Goal: Find specific page/section: Find specific page/section

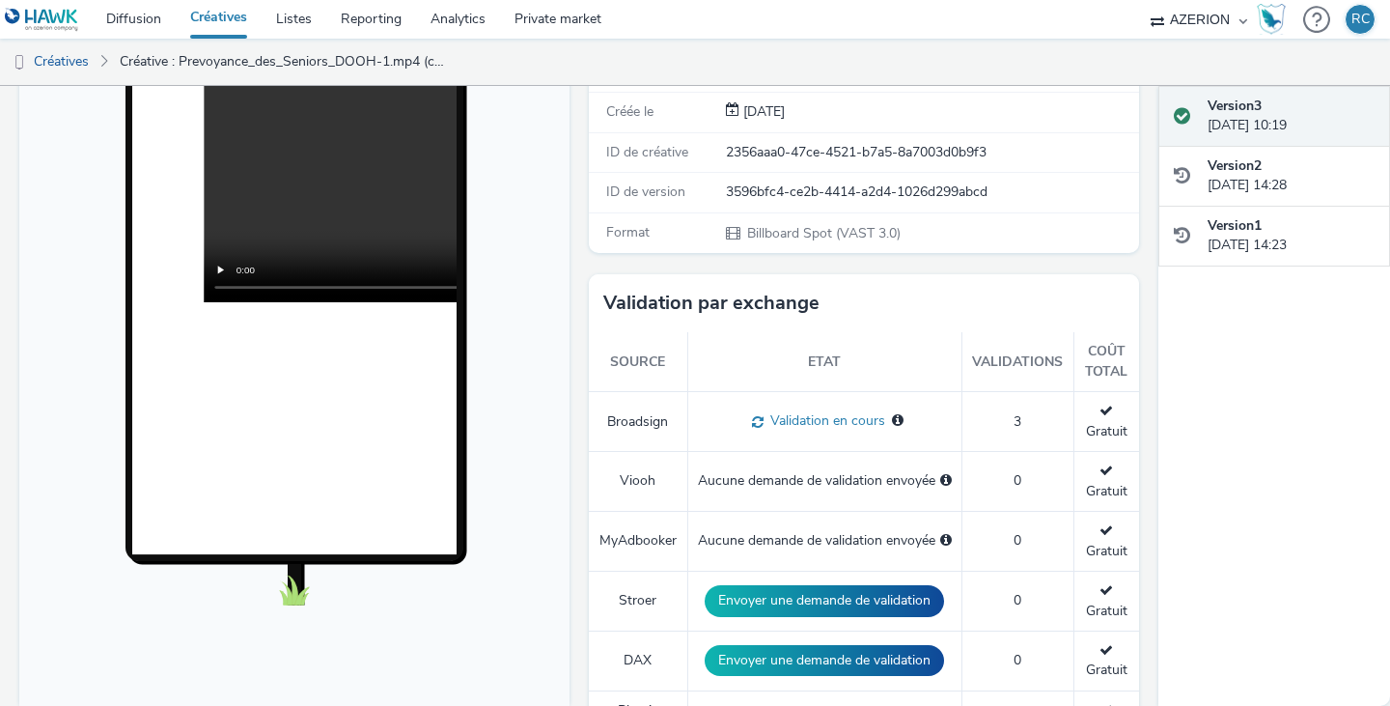
scroll to position [483, 0]
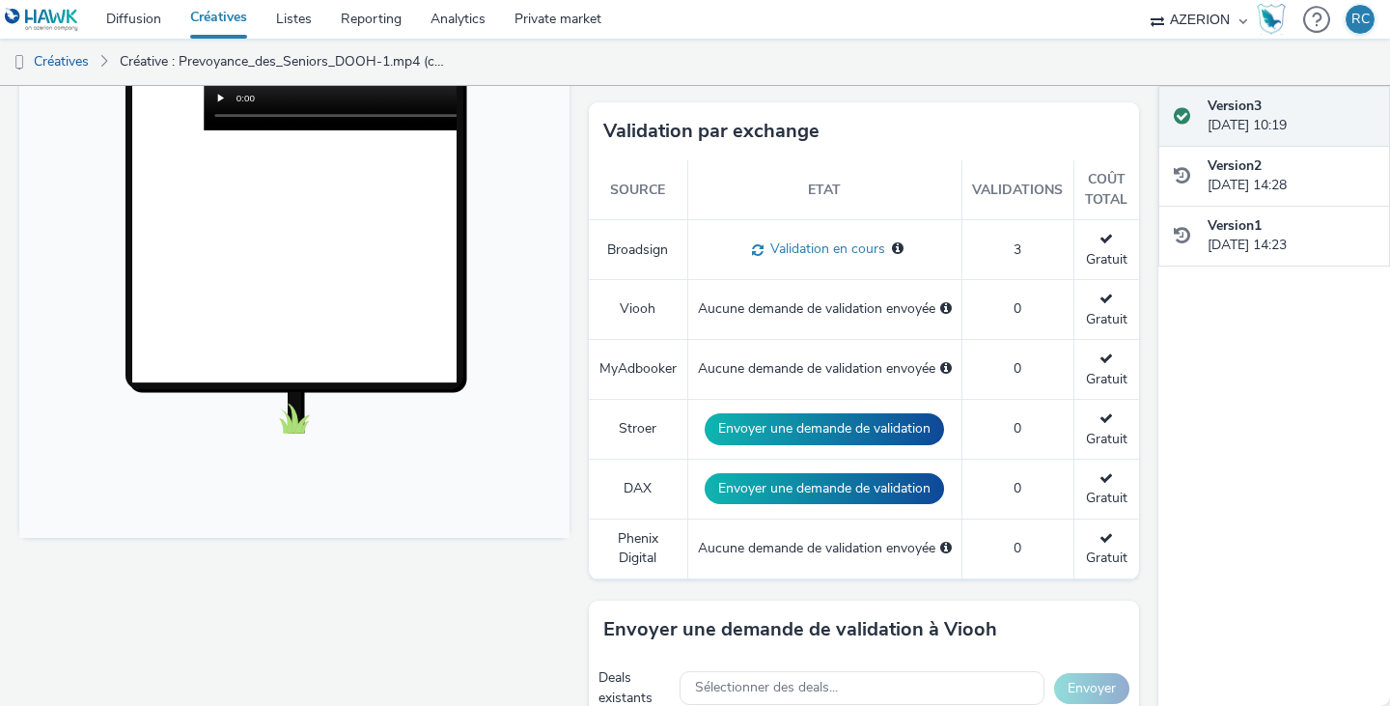
scroll to position [97, 0]
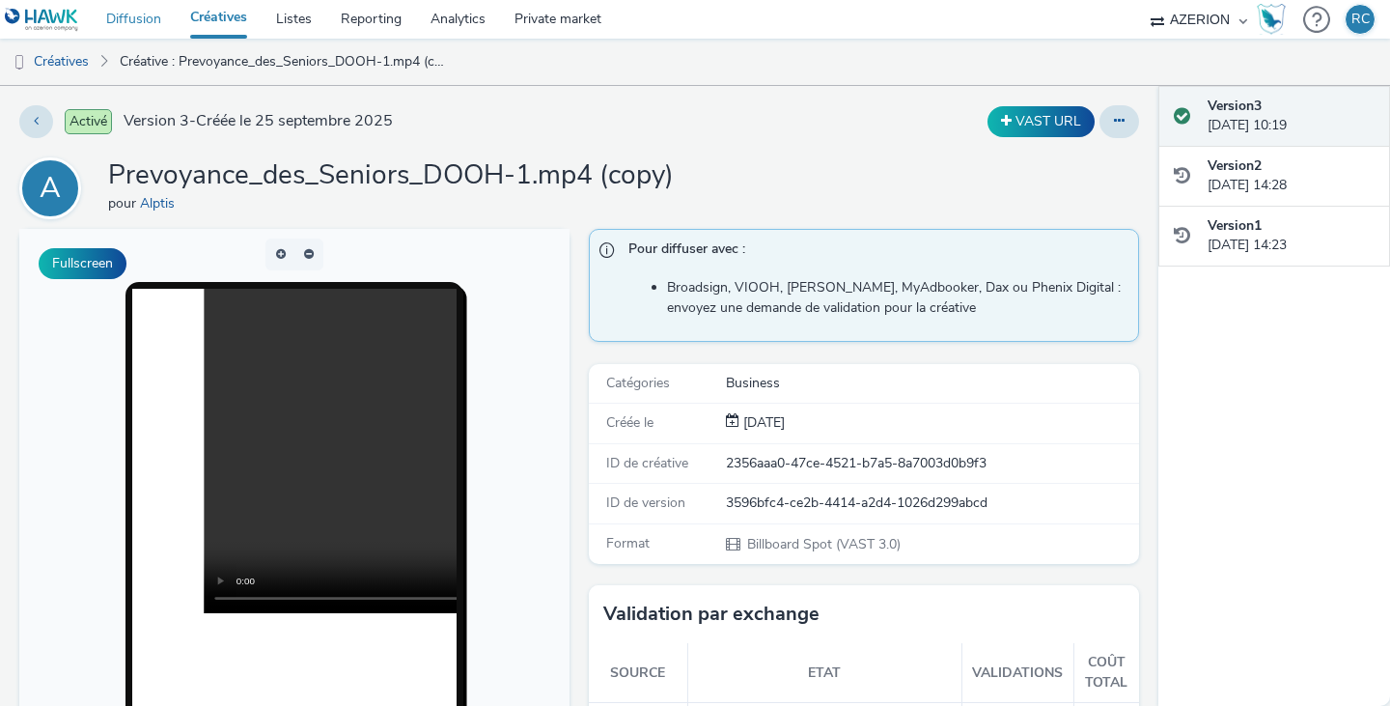
click at [165, 27] on link "Diffusion" at bounding box center [134, 19] width 84 height 39
